Goal: Task Accomplishment & Management: Manage account settings

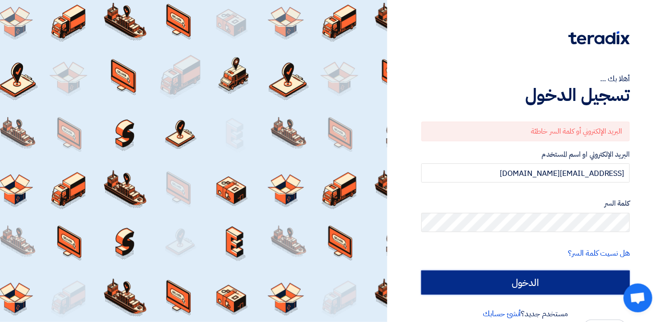
click at [507, 281] on input "الدخول" at bounding box center [525, 282] width 208 height 24
click at [516, 283] on input "الدخول" at bounding box center [525, 282] width 208 height 24
click at [534, 286] on input "الدخول" at bounding box center [525, 282] width 208 height 24
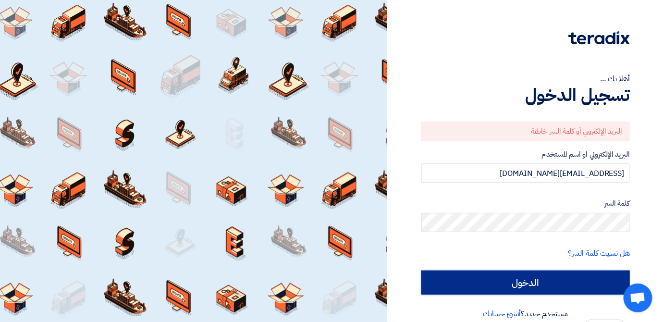
drag, startPoint x: 513, startPoint y: 281, endPoint x: 386, endPoint y: 333, distance: 137.4
click at [386, 321] on html "أهلا بك ... تسجيل الدخول البريد الإلكتروني أو كلمة السر خاطئة البريد الإلكتروني…" at bounding box center [332, 167] width 664 height 335
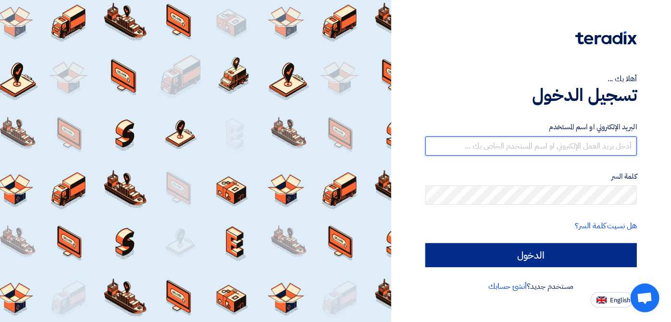
type input "[EMAIL_ADDRESS][DOMAIN_NAME]"
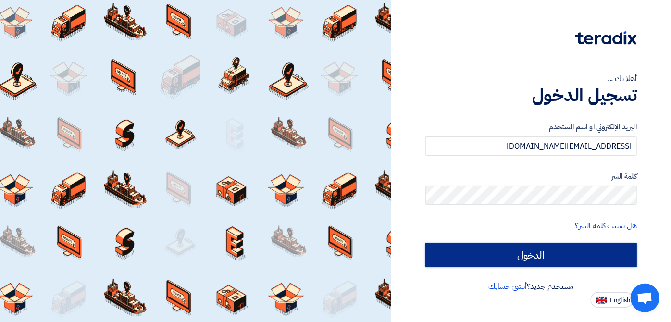
click at [539, 252] on input "الدخول" at bounding box center [530, 255] width 211 height 24
click at [537, 244] on input "الدخول" at bounding box center [530, 255] width 211 height 24
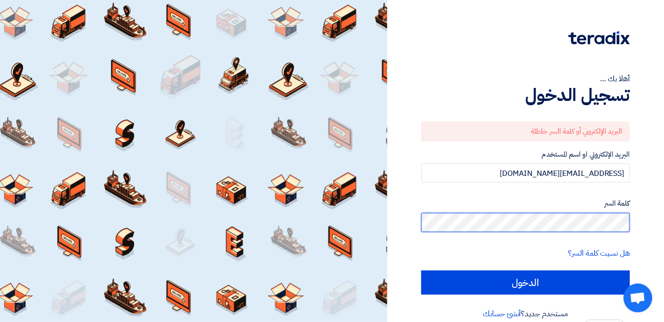
click at [421, 270] on input "الدخول" at bounding box center [525, 282] width 208 height 24
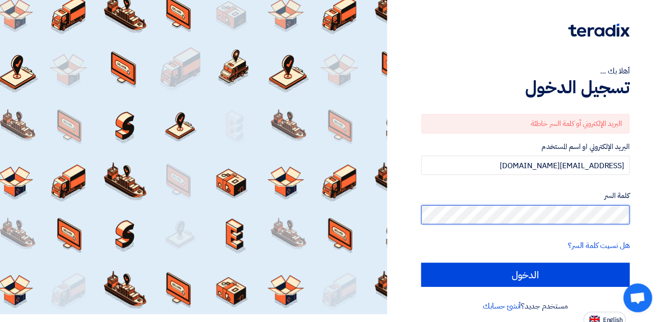
scroll to position [12, 0]
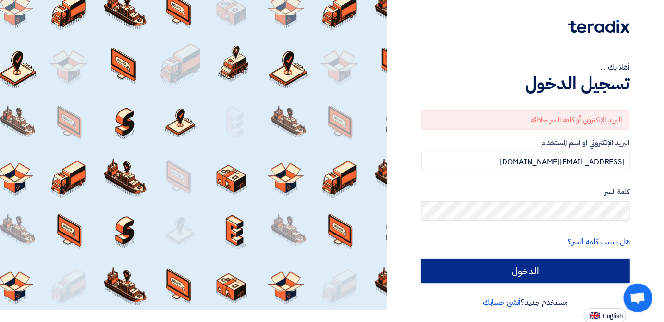
click at [606, 272] on input "الدخول" at bounding box center [525, 271] width 208 height 24
click at [502, 265] on input "الدخول" at bounding box center [525, 271] width 208 height 24
